Goal: Transaction & Acquisition: Book appointment/travel/reservation

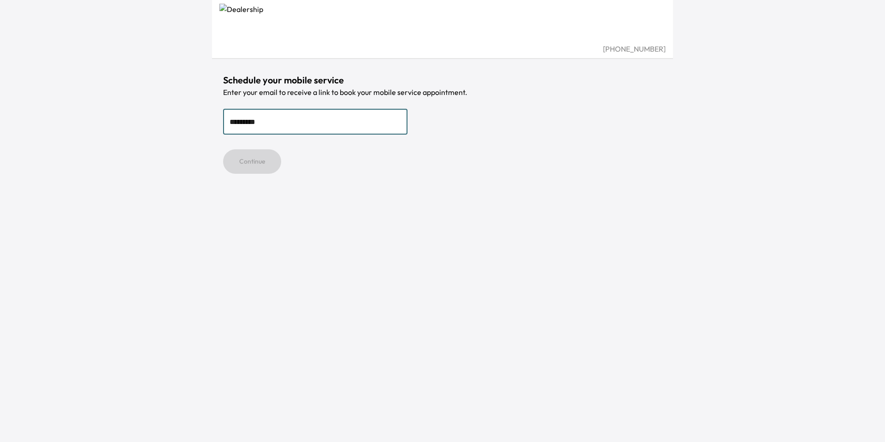
type input "**********"
click at [264, 165] on button "Continue" at bounding box center [252, 161] width 58 height 24
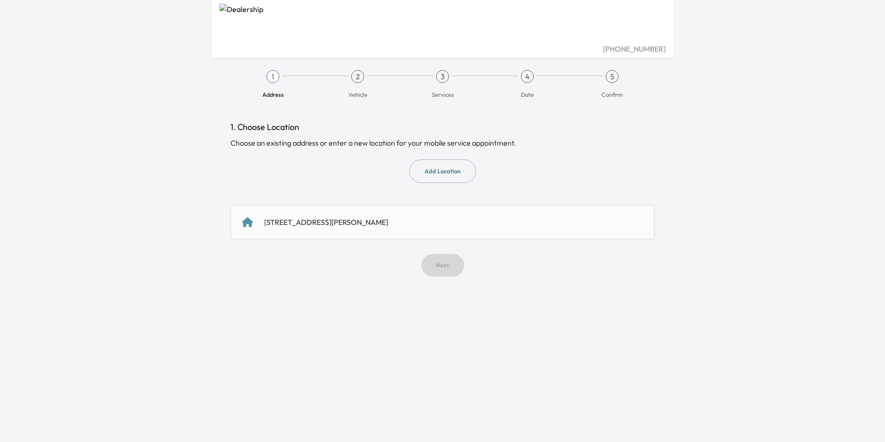
click at [379, 239] on div "[STREET_ADDRESS][PERSON_NAME]" at bounding box center [442, 222] width 424 height 34
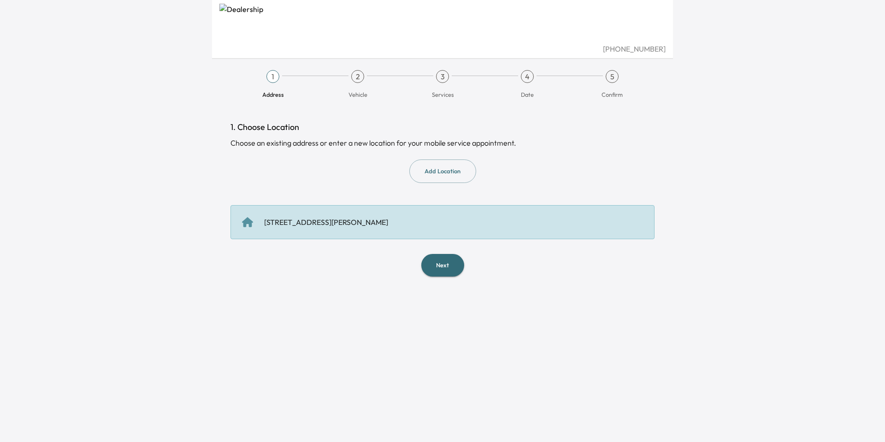
click at [440, 268] on button "Next" at bounding box center [442, 265] width 43 height 23
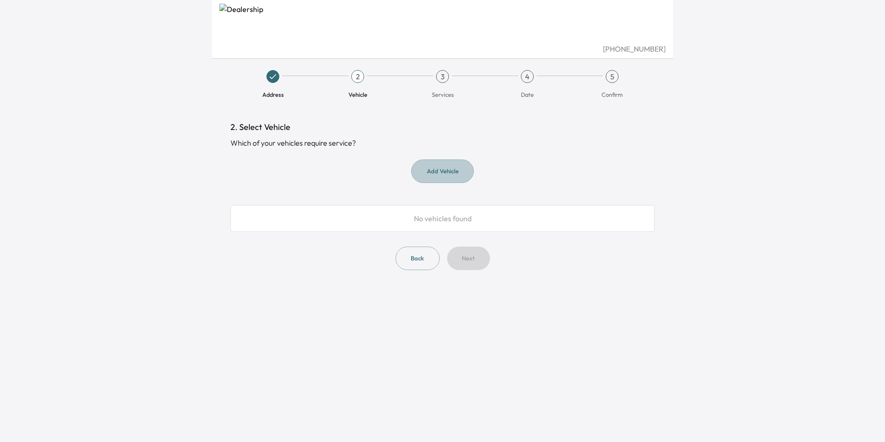
click at [432, 179] on button "Add Vehicle" at bounding box center [442, 171] width 63 height 24
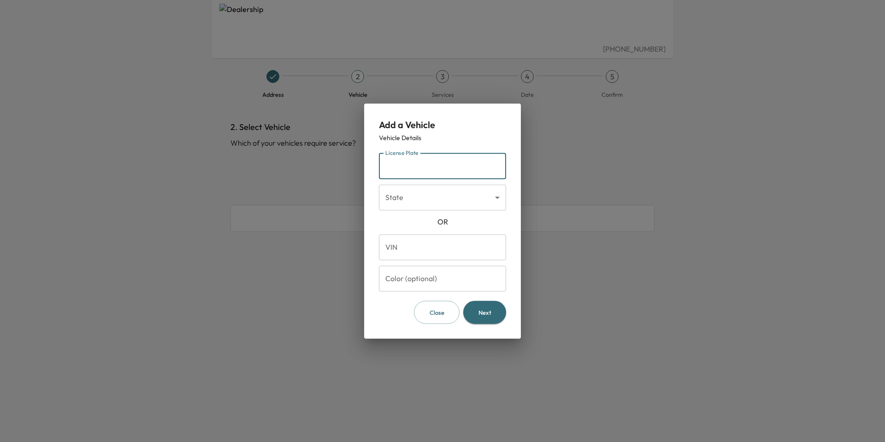
click at [422, 168] on input "License Plate" at bounding box center [442, 166] width 127 height 26
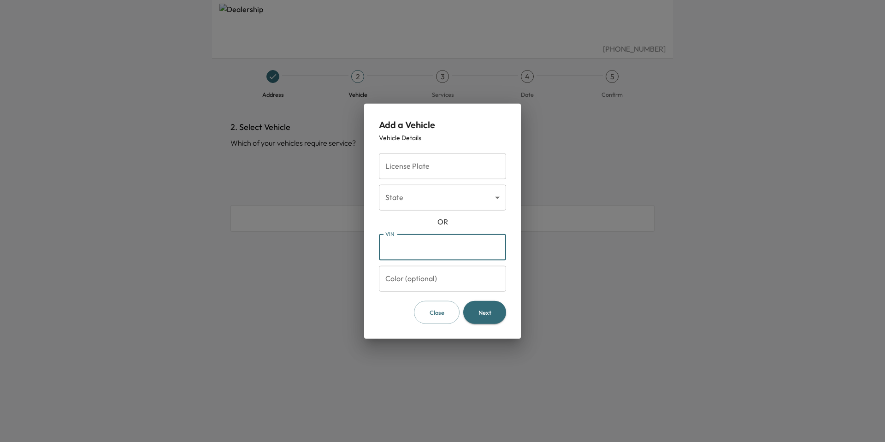
click at [447, 254] on input "VIN" at bounding box center [442, 247] width 127 height 26
type input "**********"
click at [437, 272] on input "Color (optional)" at bounding box center [442, 278] width 127 height 26
type input "*"
type input "*****"
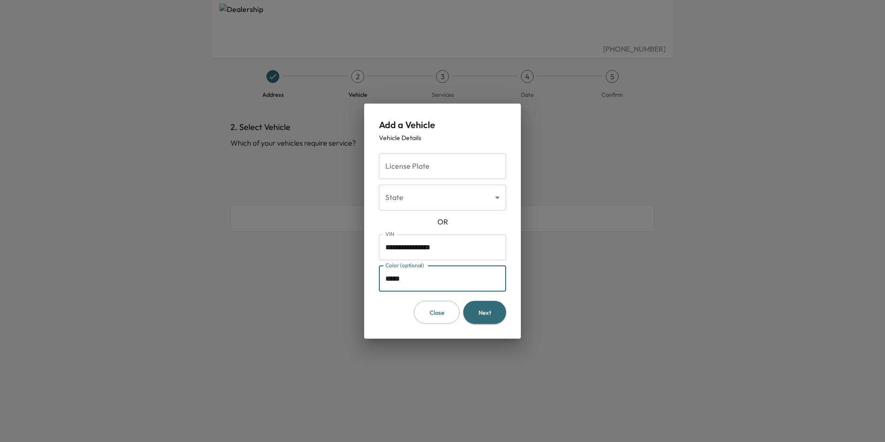
click at [471, 313] on button "Next" at bounding box center [484, 313] width 43 height 24
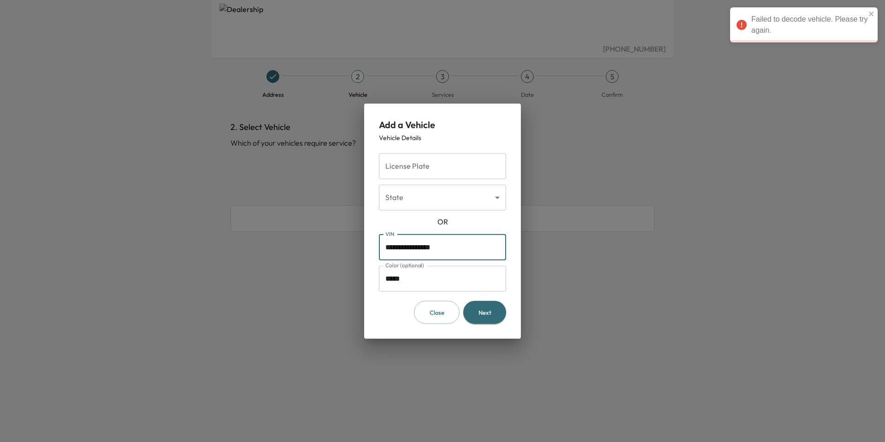
drag, startPoint x: 401, startPoint y: 247, endPoint x: 482, endPoint y: 257, distance: 81.8
click at [402, 247] on input "**********" at bounding box center [442, 247] width 127 height 26
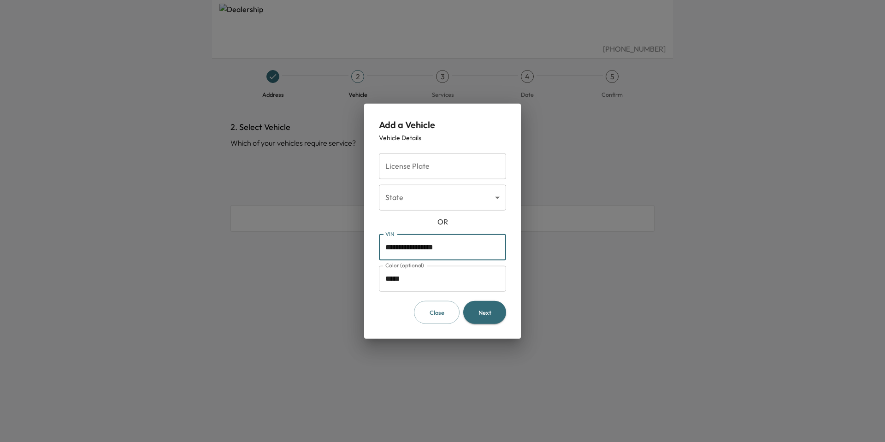
type input "**********"
click at [485, 307] on button "Next" at bounding box center [484, 313] width 43 height 24
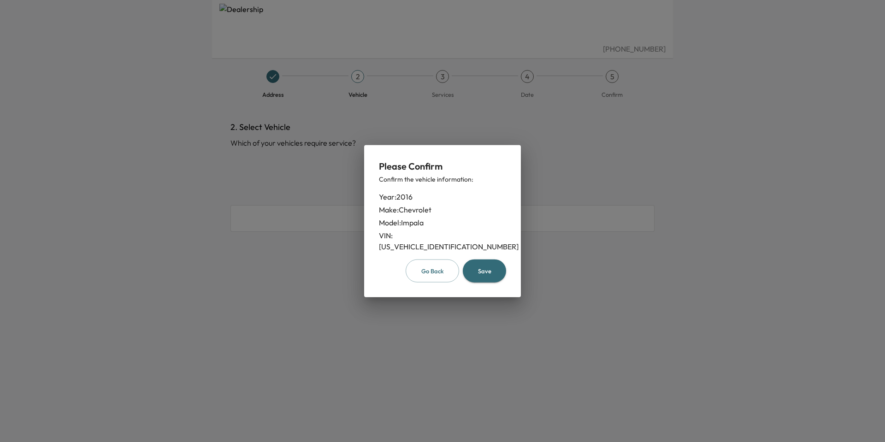
click at [500, 265] on button "Save" at bounding box center [484, 271] width 43 height 24
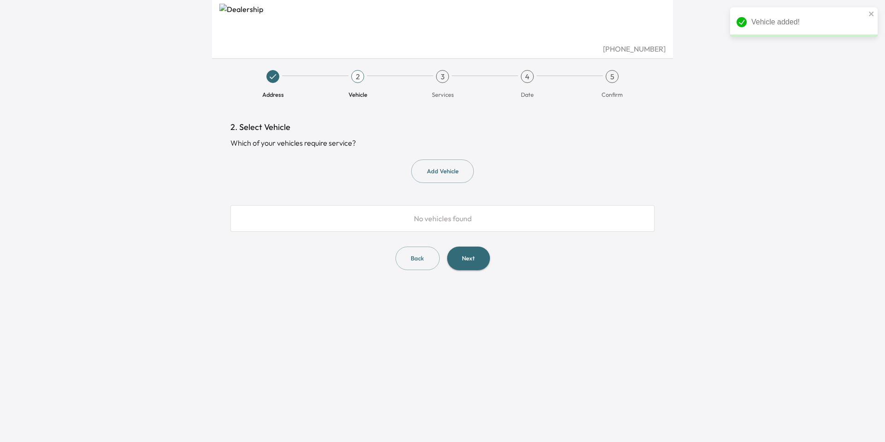
click at [563, 174] on div "Add Vehicle" at bounding box center [442, 171] width 424 height 24
click at [501, 220] on div "No vehicles found" at bounding box center [442, 218] width 424 height 27
click at [476, 260] on button "Next" at bounding box center [468, 259] width 43 height 24
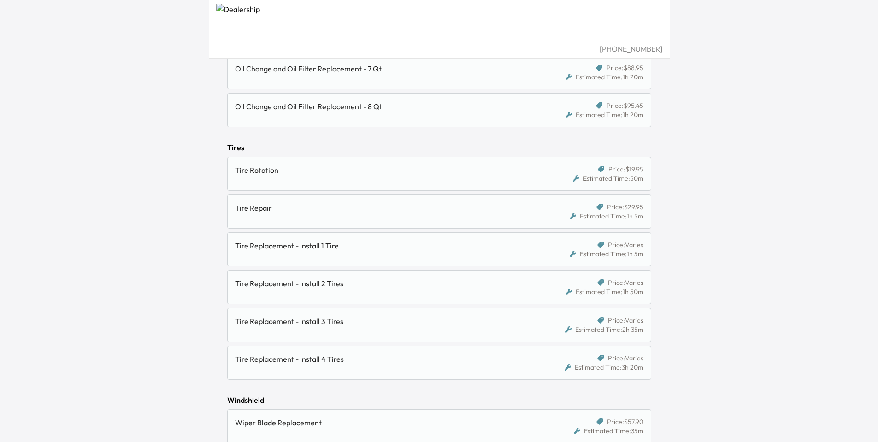
scroll to position [784, 0]
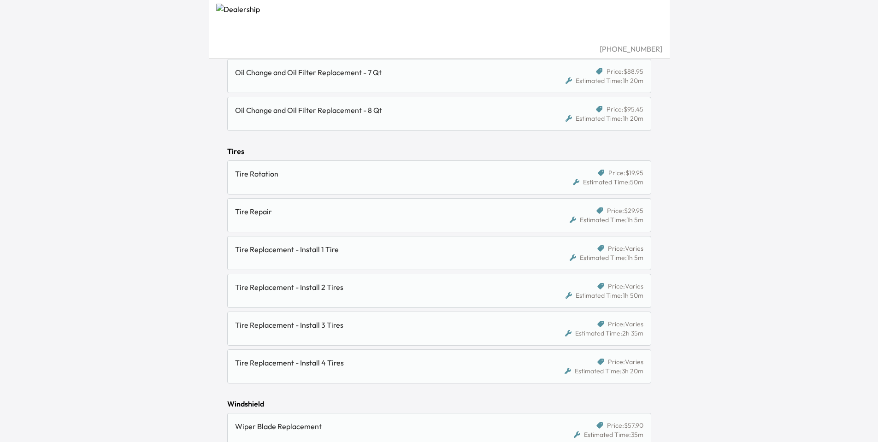
click at [361, 177] on div "Tire Rotation" at bounding box center [384, 173] width 299 height 11
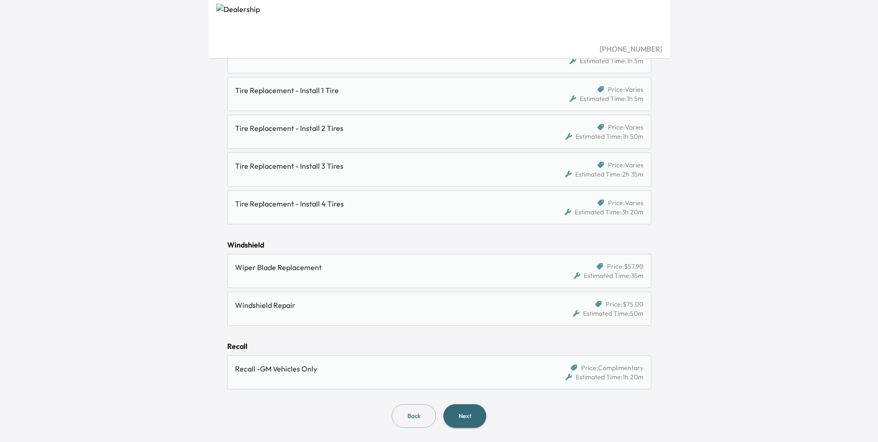
scroll to position [943, 0]
click at [475, 415] on button "Next" at bounding box center [464, 416] width 43 height 24
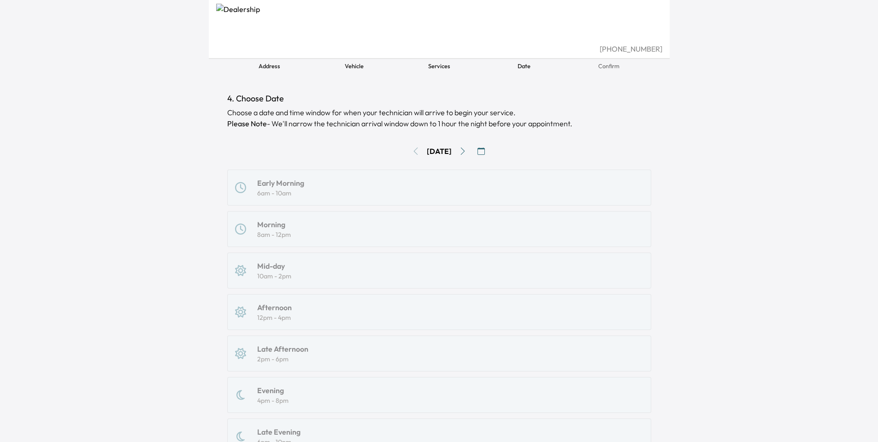
scroll to position [28, 0]
click at [470, 153] on button "Go to next day" at bounding box center [462, 152] width 15 height 15
click at [345, 278] on div "Mid-day 10am - 2pm" at bounding box center [439, 271] width 408 height 20
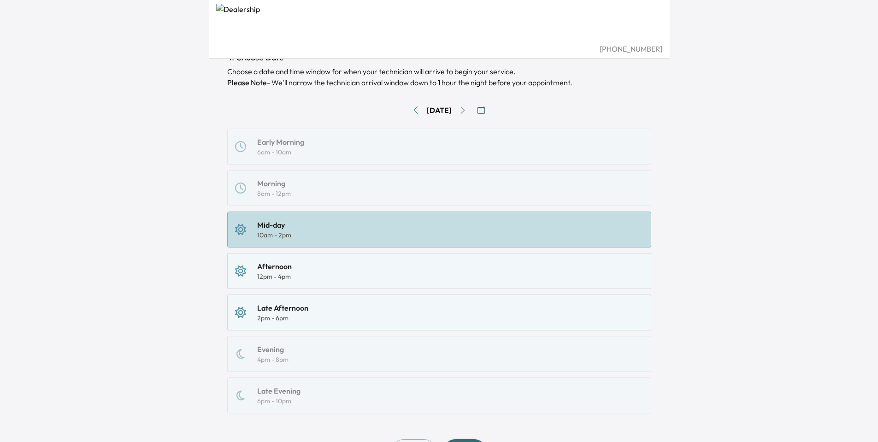
scroll to position [120, 0]
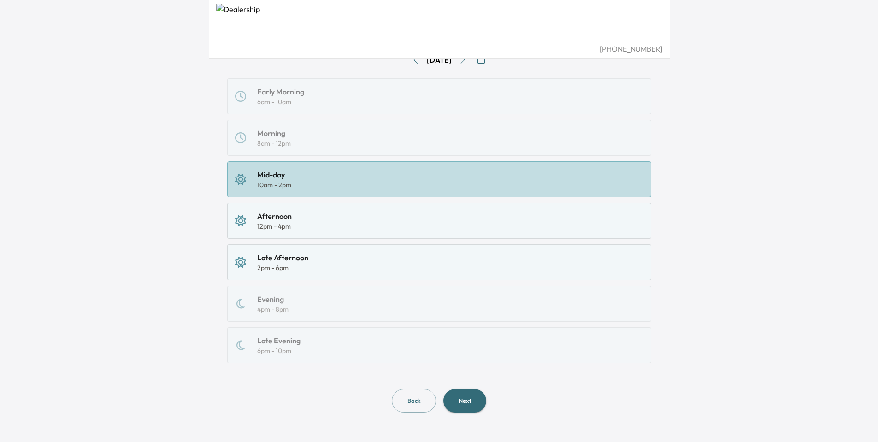
click at [475, 392] on button "Next" at bounding box center [464, 401] width 43 height 24
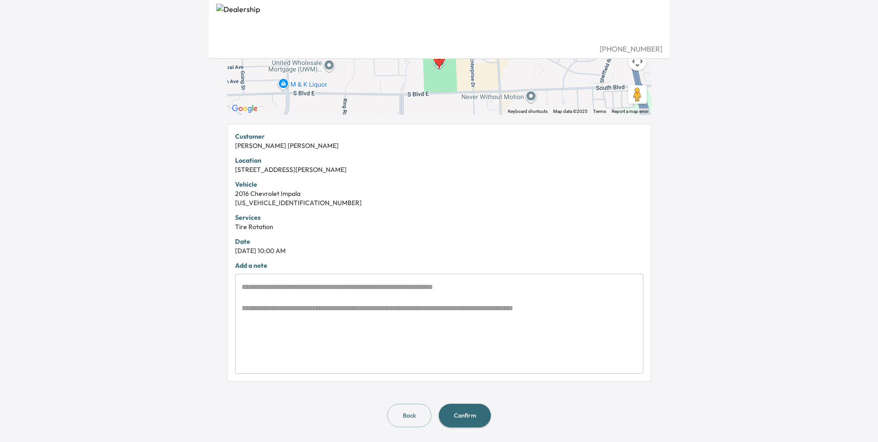
click at [413, 417] on button "Back" at bounding box center [409, 416] width 44 height 24
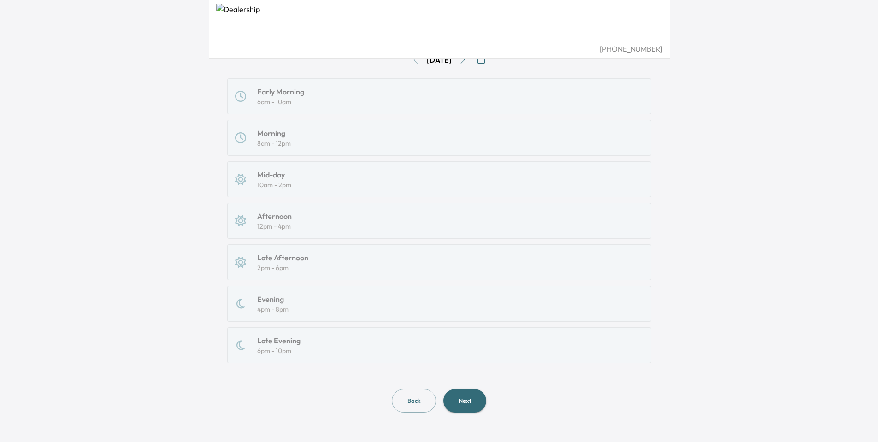
scroll to position [120, 0]
